Goal: Browse casually

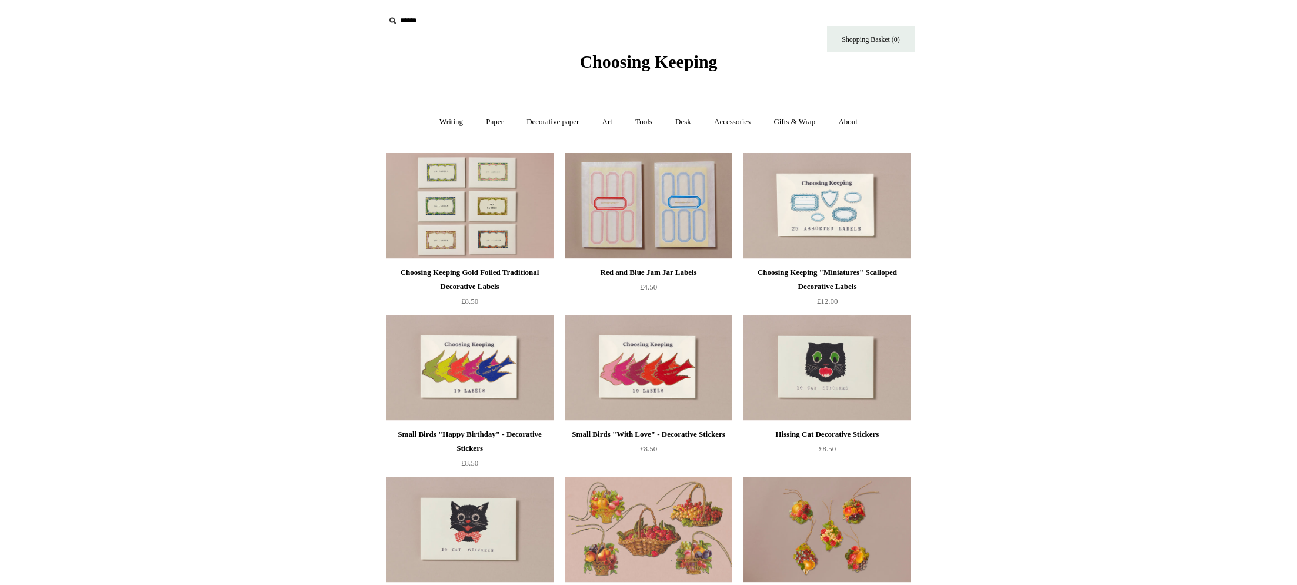
scroll to position [6, 0]
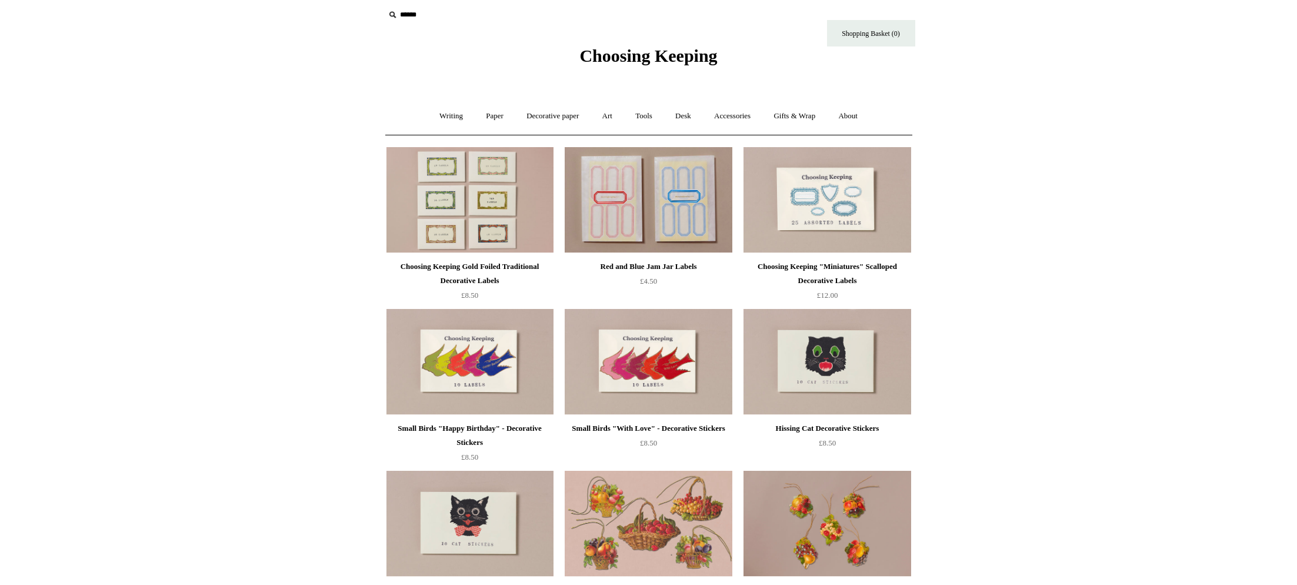
click at [621, 58] on span "Choosing Keeping" at bounding box center [649, 55] width 138 height 19
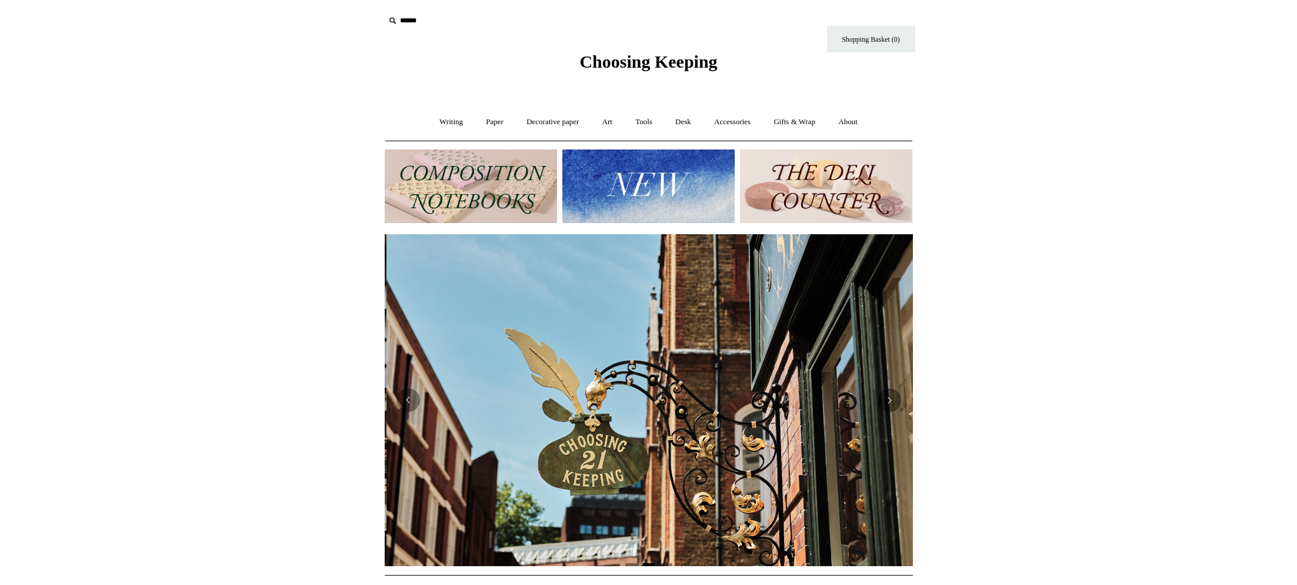
scroll to position [0, 528]
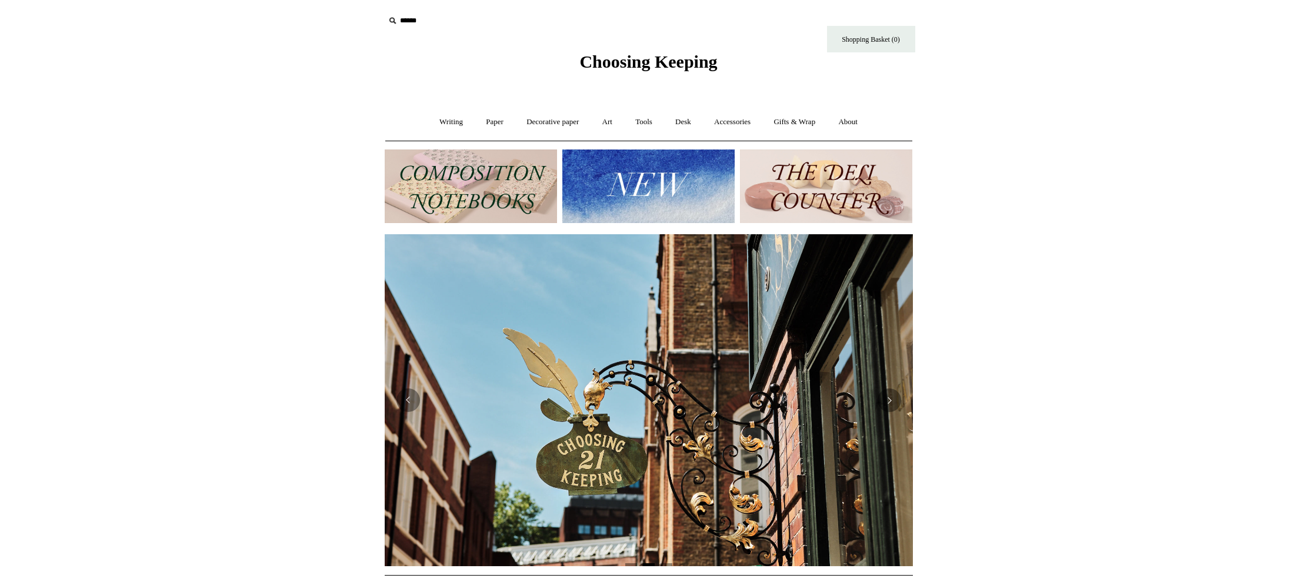
click at [830, 202] on img at bounding box center [826, 186] width 172 height 74
click at [660, 215] on img at bounding box center [649, 186] width 172 height 74
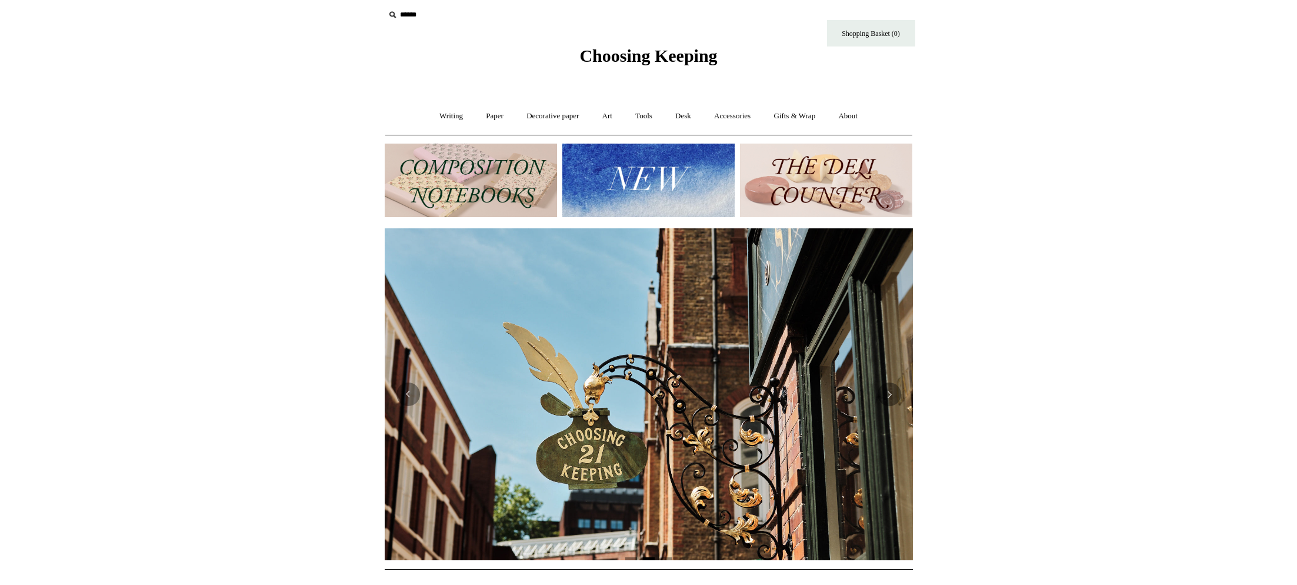
click at [467, 202] on img at bounding box center [471, 181] width 172 height 74
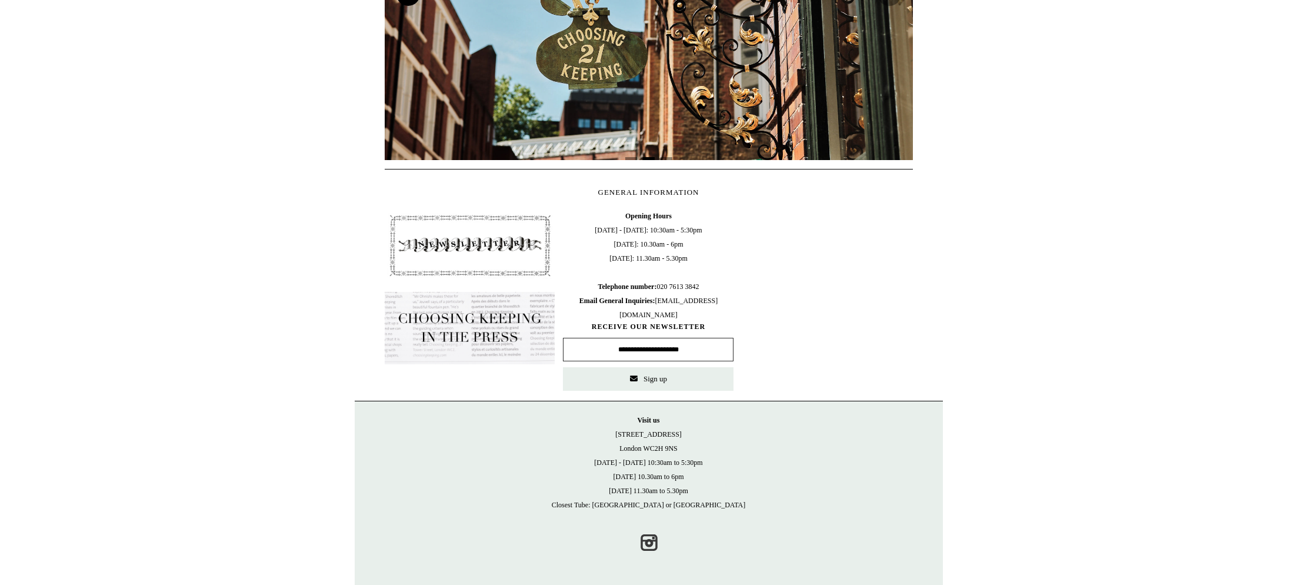
scroll to position [405, 0]
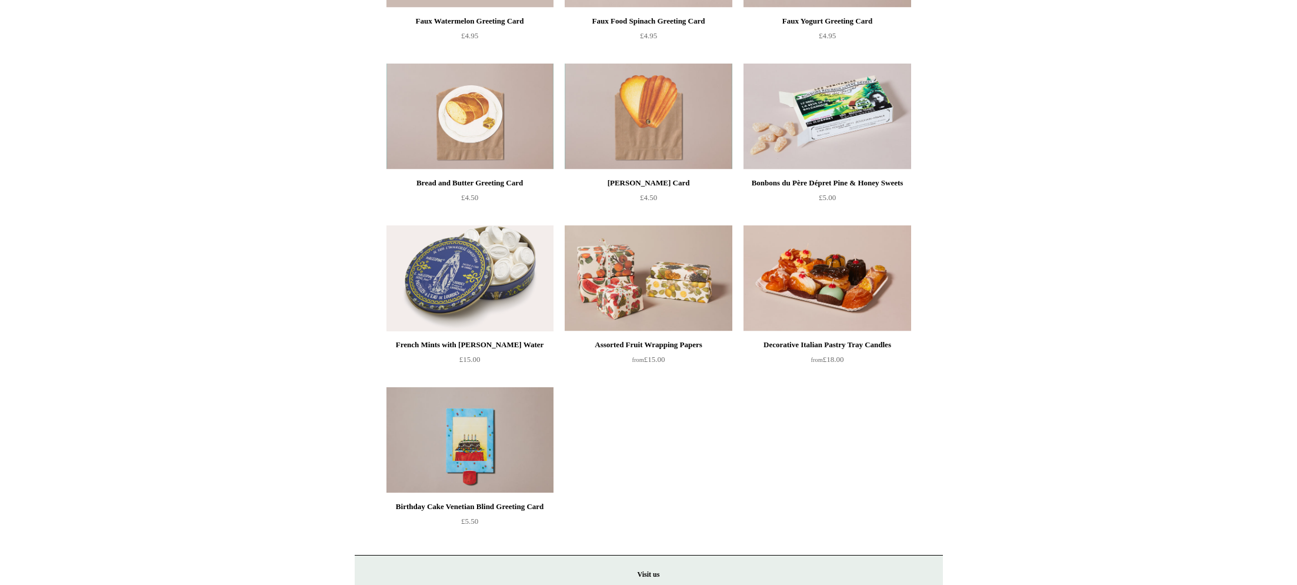
scroll to position [769, 0]
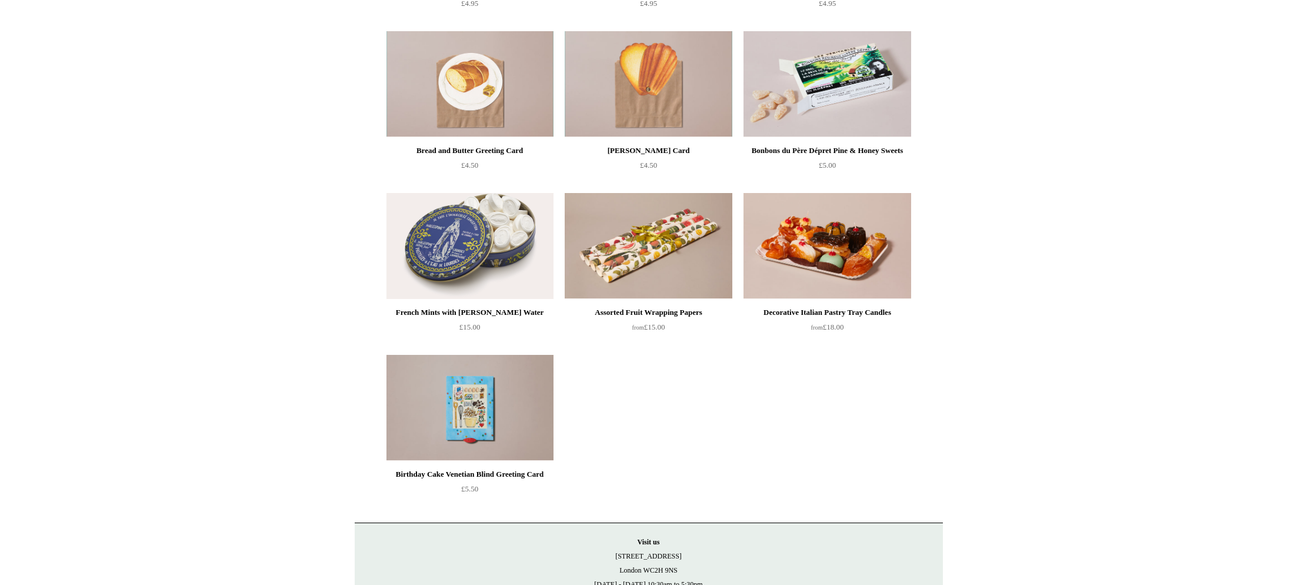
click at [475, 429] on img at bounding box center [470, 408] width 167 height 106
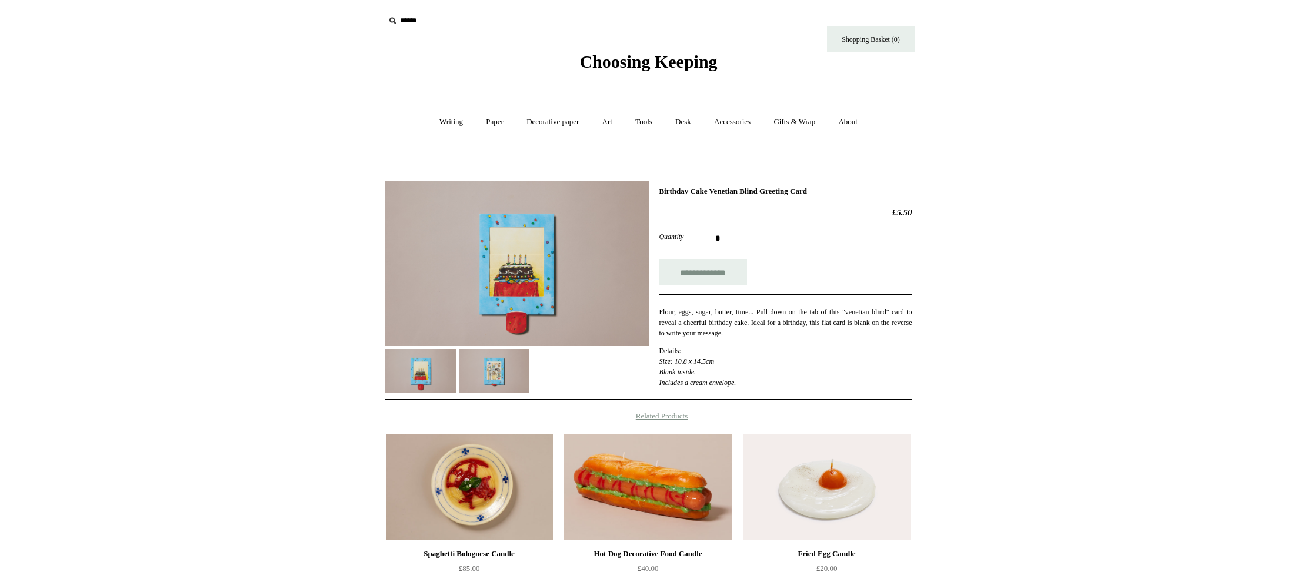
click at [485, 371] on img at bounding box center [494, 371] width 71 height 44
click at [413, 370] on img at bounding box center [420, 371] width 71 height 44
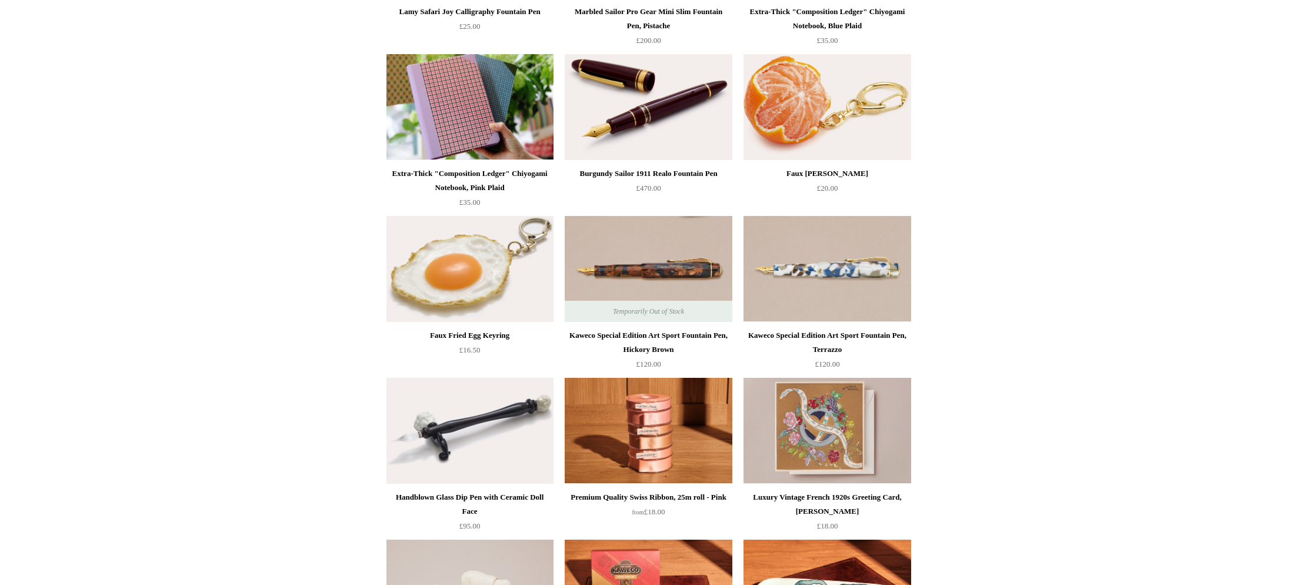
scroll to position [423, 0]
click at [814, 261] on img at bounding box center [827, 268] width 167 height 106
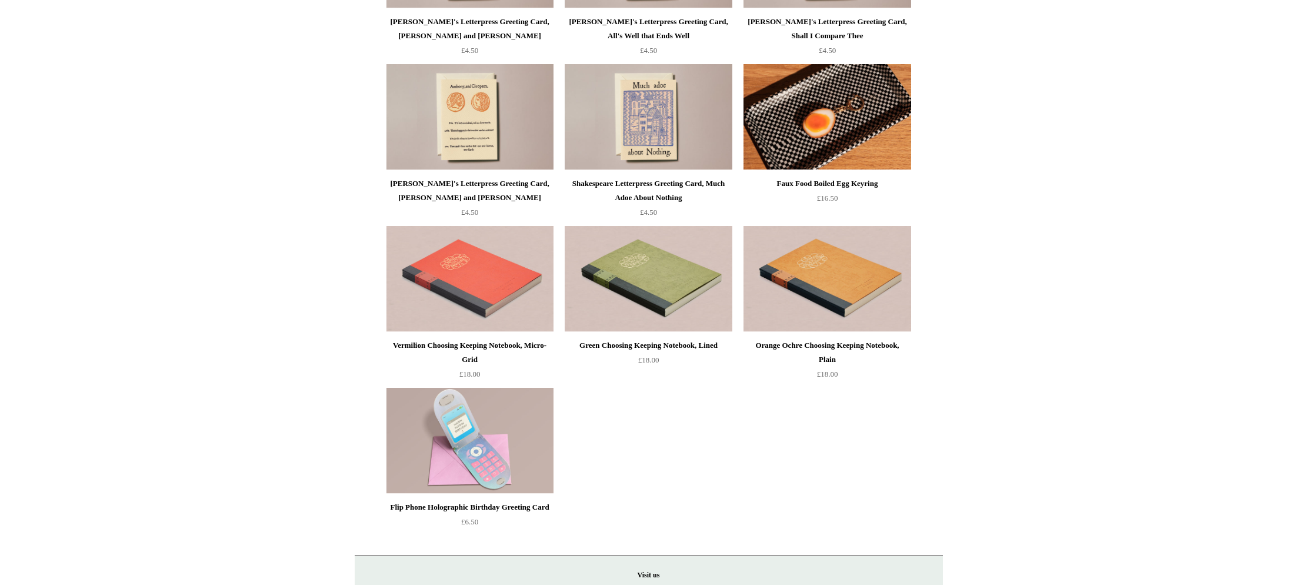
scroll to position [2352, 0]
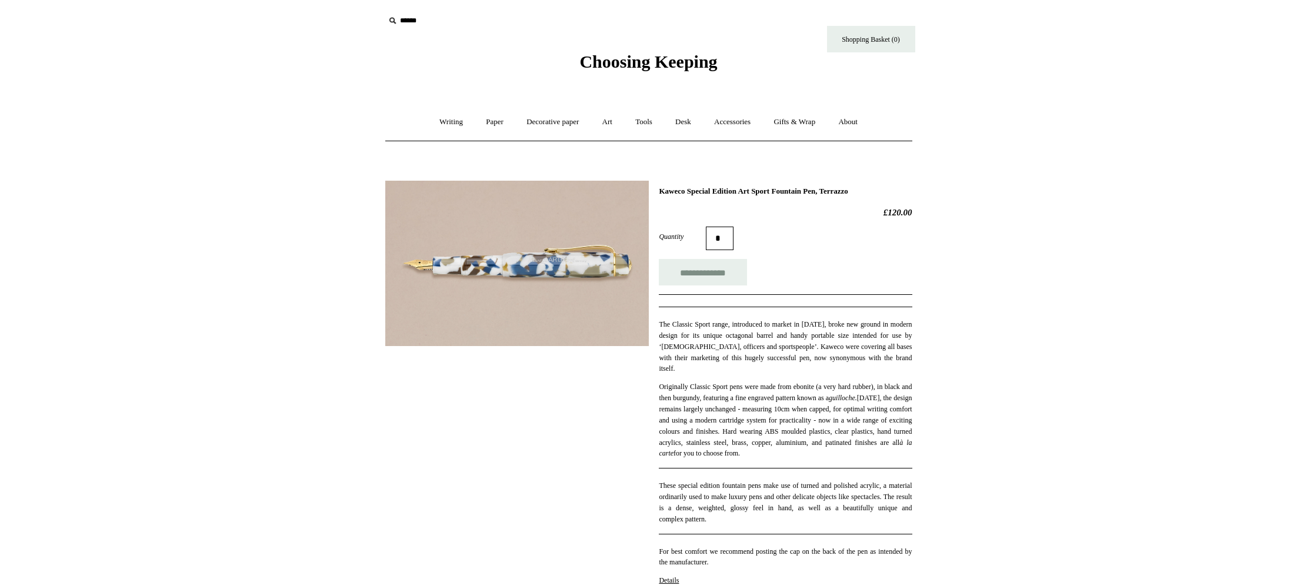
click at [502, 255] on img at bounding box center [517, 263] width 264 height 165
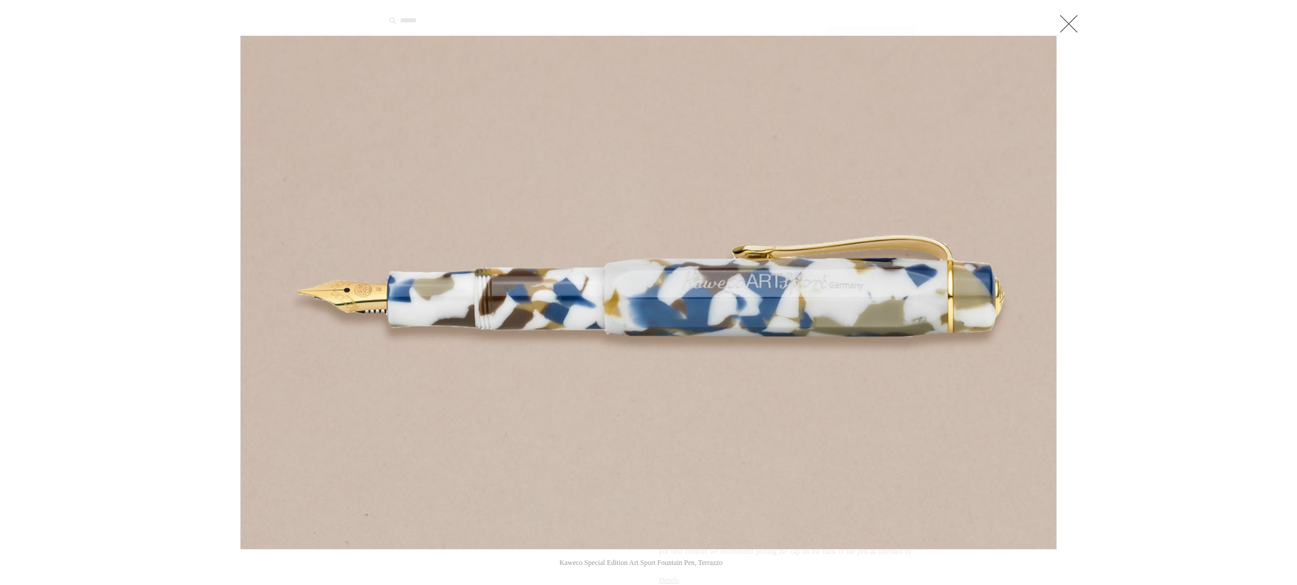
click at [1072, 24] on link at bounding box center [1069, 24] width 24 height 24
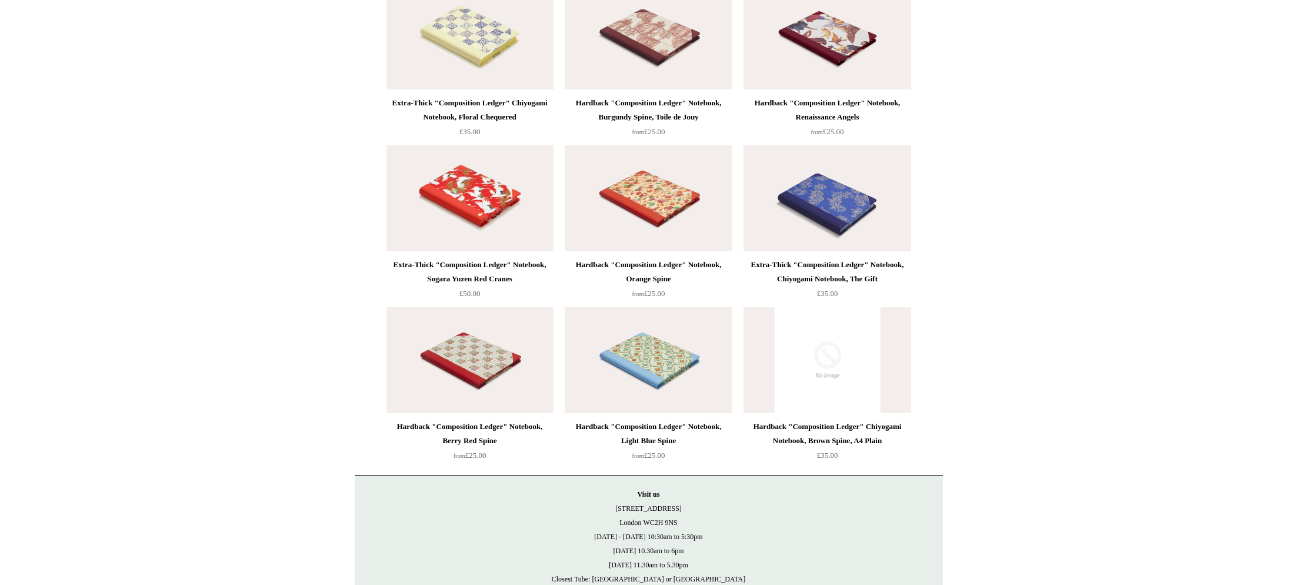
scroll to position [2438, 0]
